Goal: Task Accomplishment & Management: Manage account settings

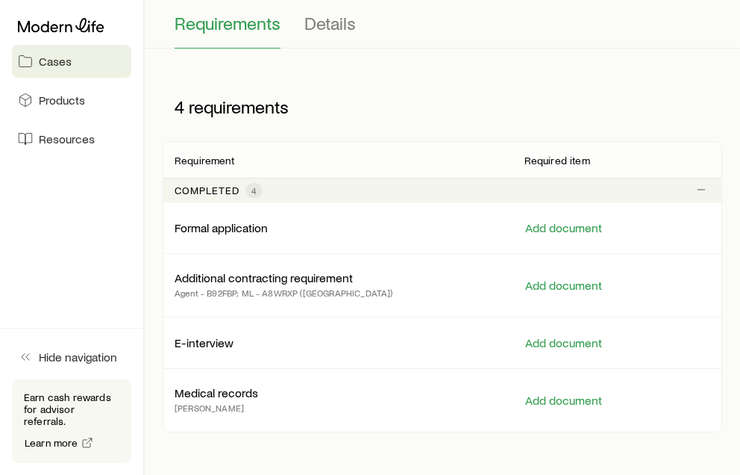
scroll to position [290, 0]
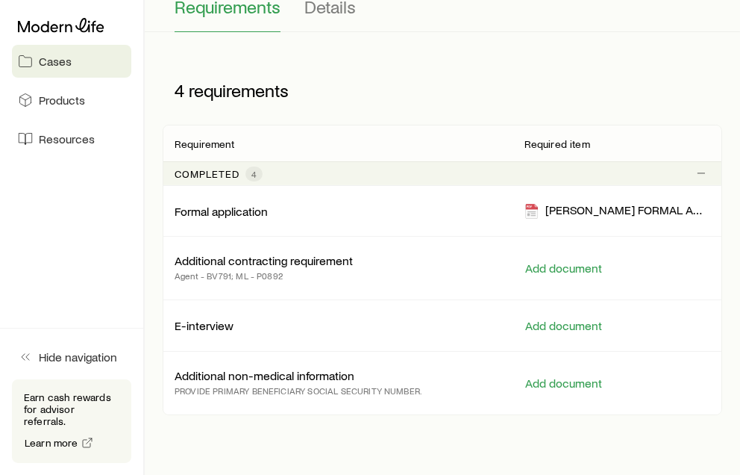
scroll to position [224, 0]
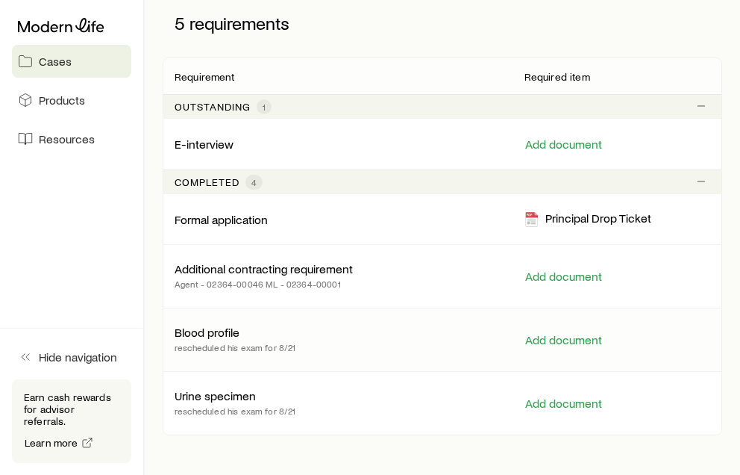
scroll to position [299, 0]
